Goal: Information Seeking & Learning: Learn about a topic

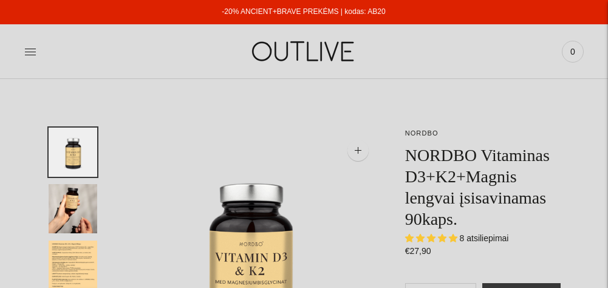
select select "**********"
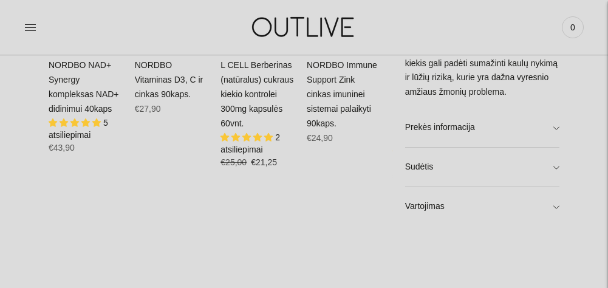
scroll to position [678, 0]
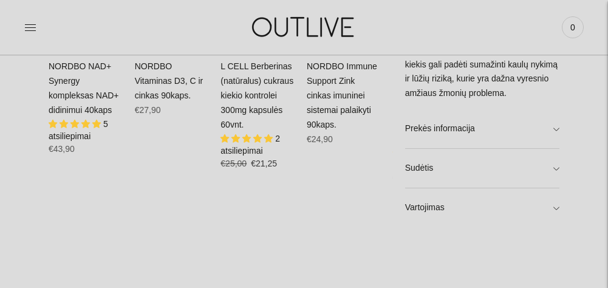
click at [555, 166] on link "Sudėtis" at bounding box center [482, 168] width 154 height 39
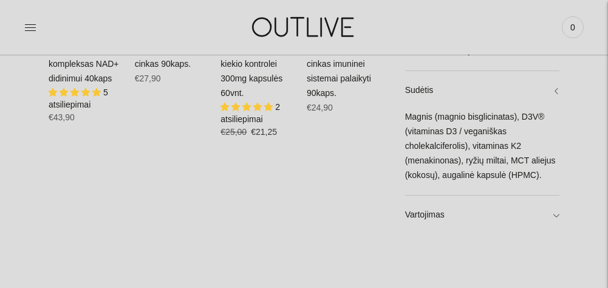
scroll to position [714, 0]
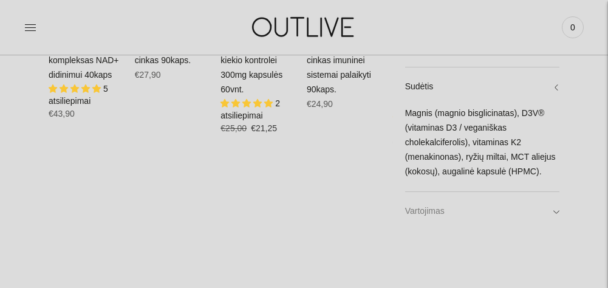
click at [557, 210] on link "Vartojimas" at bounding box center [482, 211] width 154 height 39
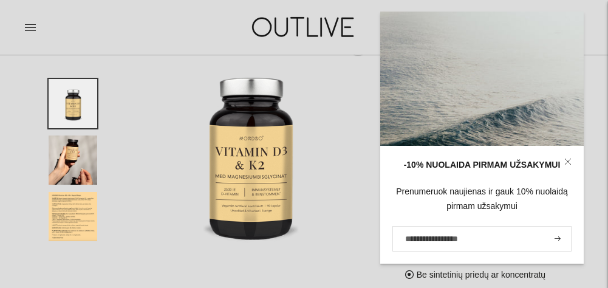
scroll to position [92, 0]
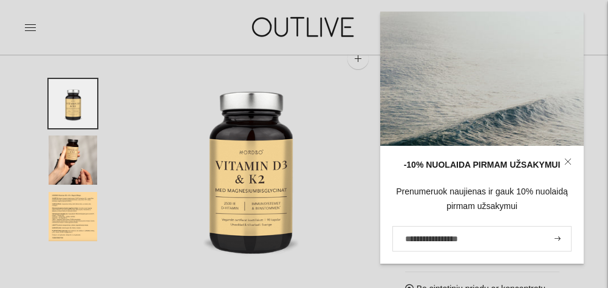
click at [314, 211] on img at bounding box center [250, 165] width 259 height 259
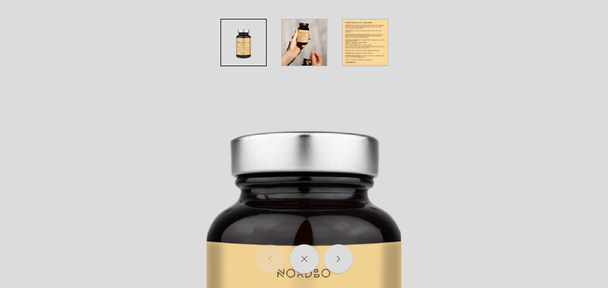
scroll to position [0, 0]
click at [360, 49] on img "button" at bounding box center [365, 42] width 45 height 46
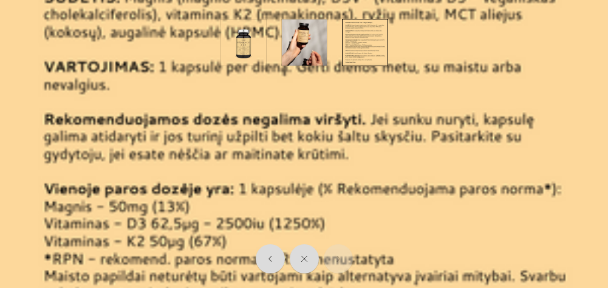
scroll to position [81, 0]
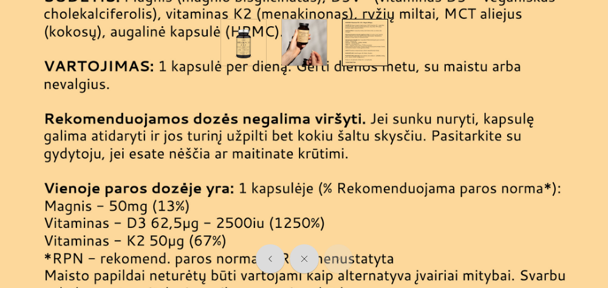
click at [460, 107] on div at bounding box center [304, 223] width 608 height 608
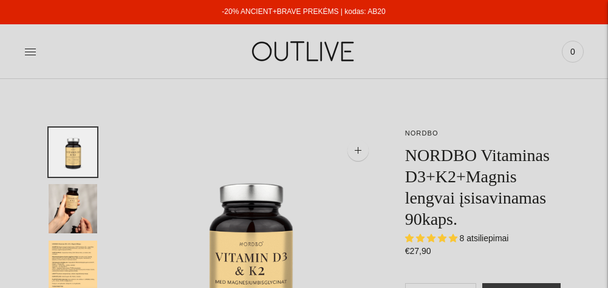
select select "**********"
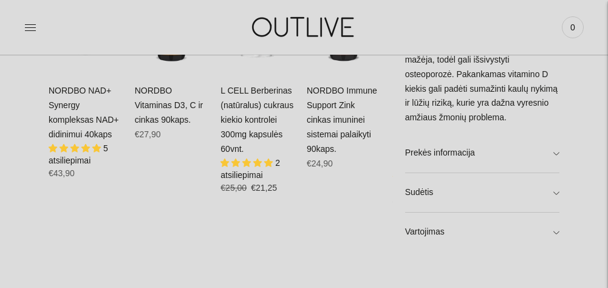
scroll to position [661, 0]
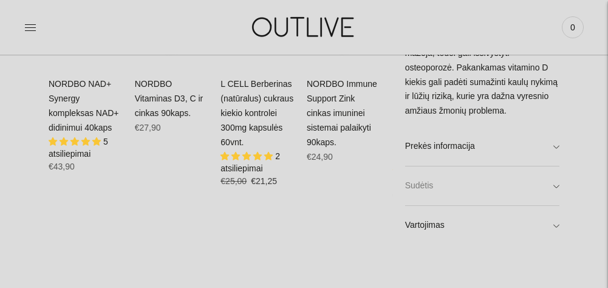
click at [553, 182] on link "Sudėtis" at bounding box center [482, 186] width 154 height 39
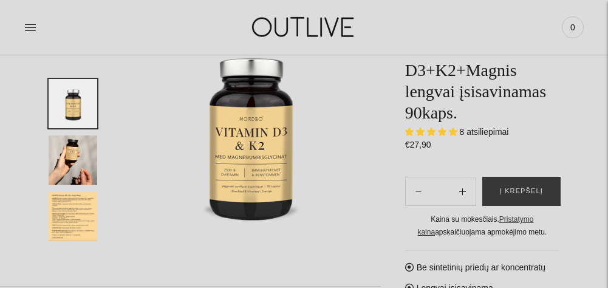
scroll to position [128, 0]
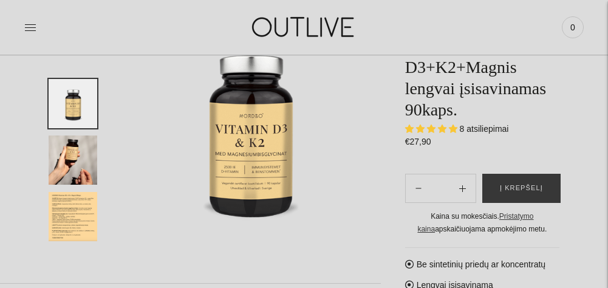
click at [66, 206] on img "Translation missing: en.general.accessibility.image_thumbail" at bounding box center [73, 216] width 49 height 49
